Goal: Navigation & Orientation: Find specific page/section

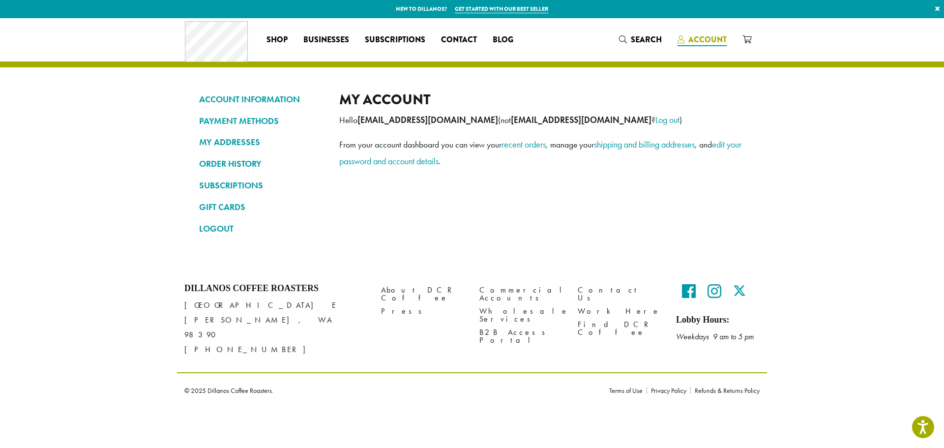
click at [707, 45] on span "Account" at bounding box center [707, 39] width 38 height 11
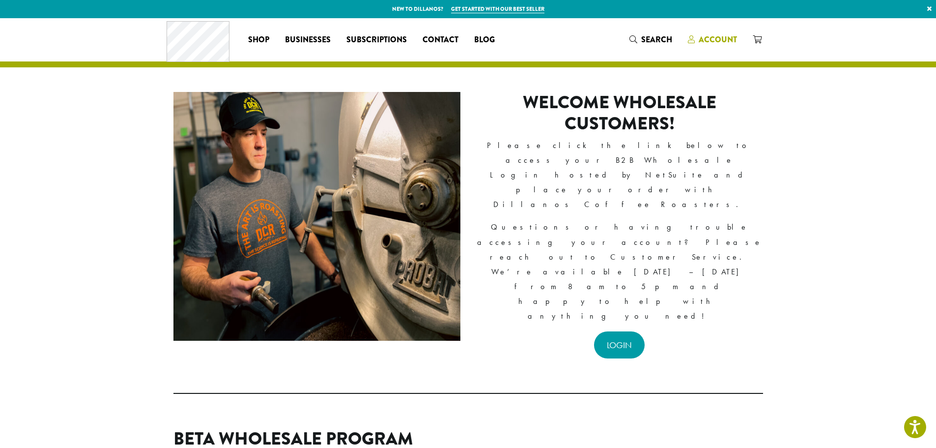
click at [717, 39] on span "Account" at bounding box center [718, 39] width 38 height 11
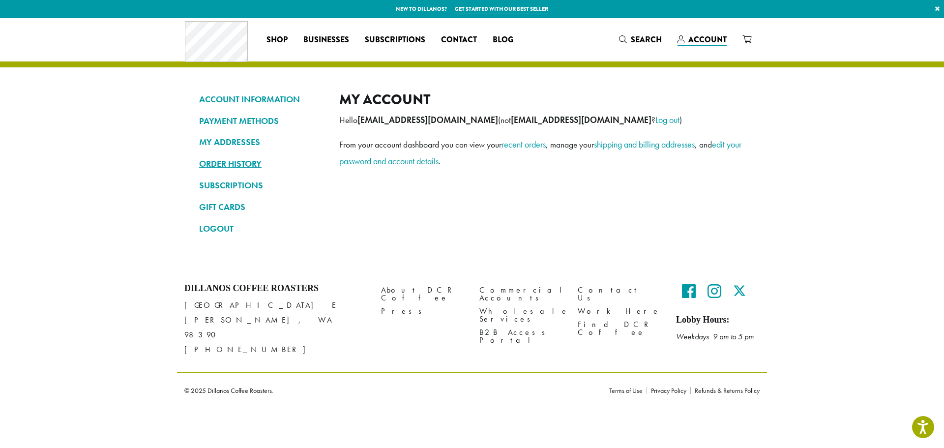
click at [227, 160] on link "ORDER HISTORY" at bounding box center [261, 163] width 125 height 17
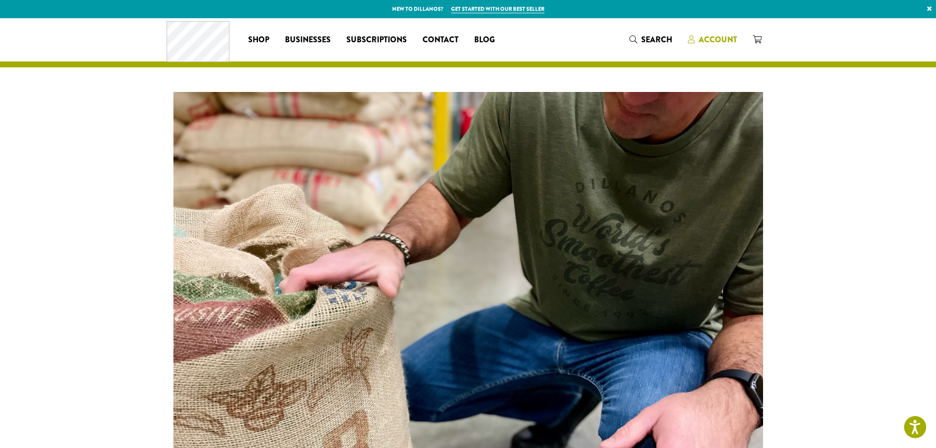
click at [707, 39] on span "Account" at bounding box center [718, 39] width 38 height 11
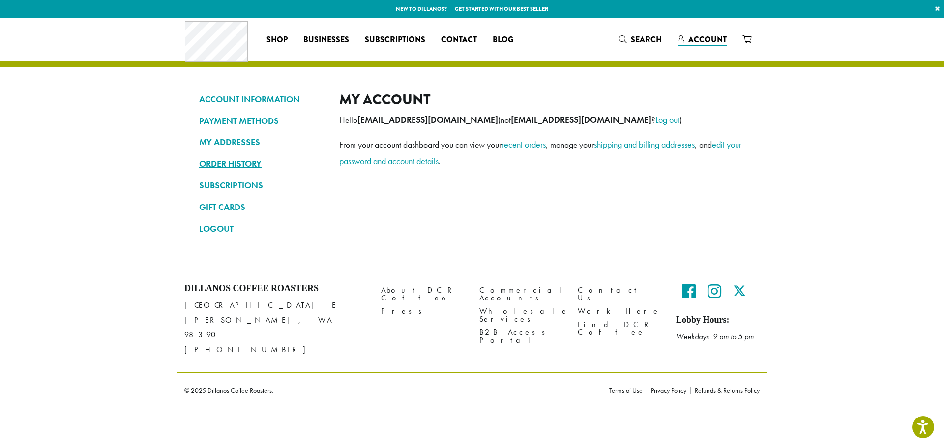
click at [251, 165] on link "ORDER HISTORY" at bounding box center [261, 163] width 125 height 17
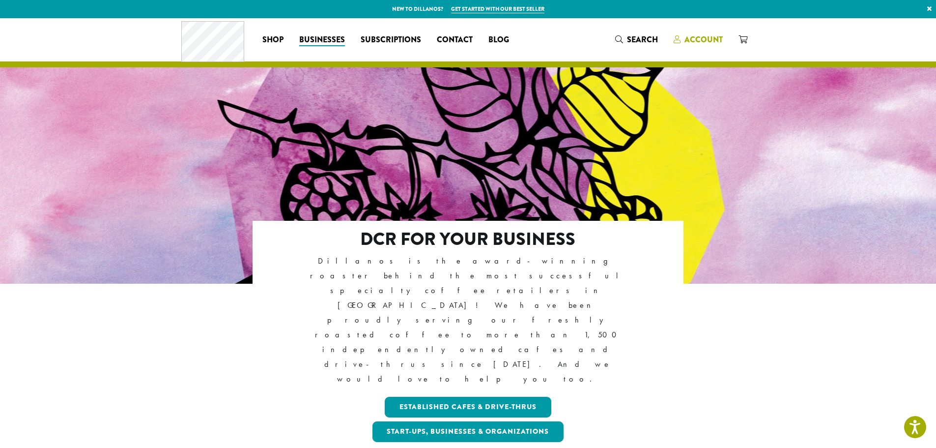
click at [709, 39] on span "Account" at bounding box center [704, 39] width 38 height 11
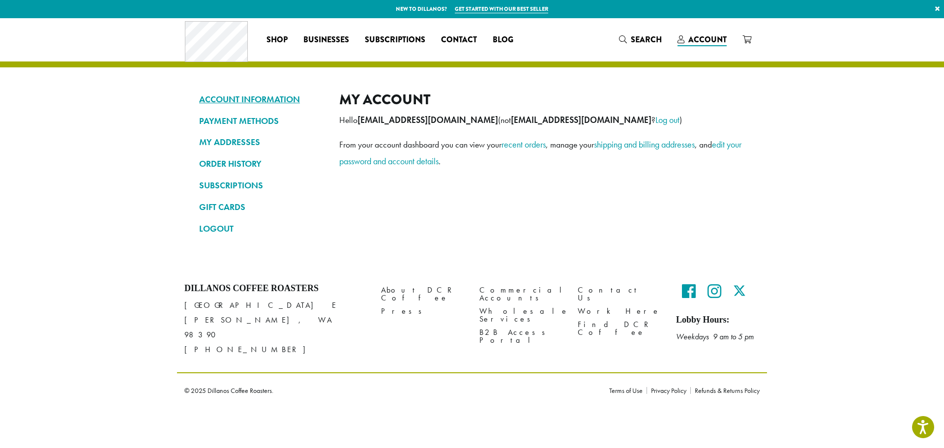
click at [285, 96] on link "ACCOUNT INFORMATION" at bounding box center [261, 99] width 125 height 17
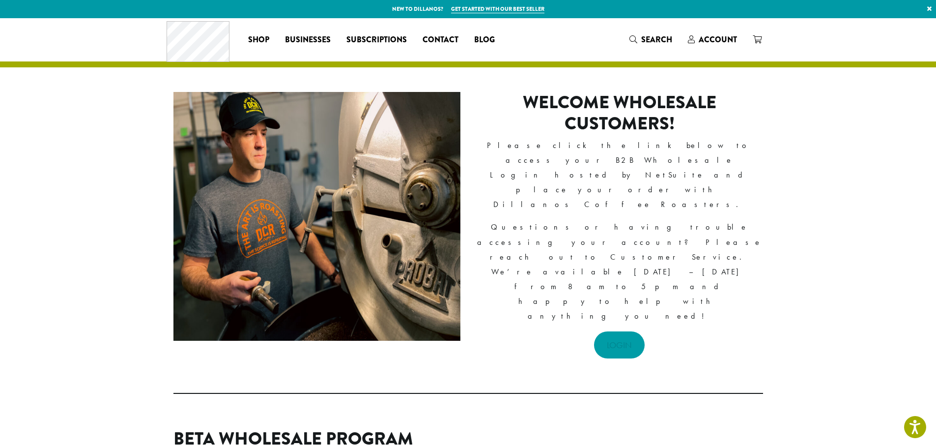
click at [616, 331] on link "LOGIN" at bounding box center [619, 344] width 51 height 27
